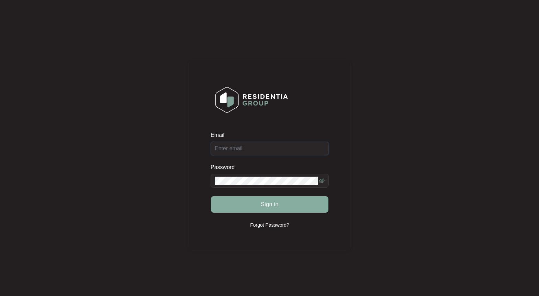
type input "[EMAIL_ADDRESS][DOMAIN_NAME]"
click at [261, 205] on span "Sign in" at bounding box center [270, 205] width 18 height 8
